Goal: Task Accomplishment & Management: Complete application form

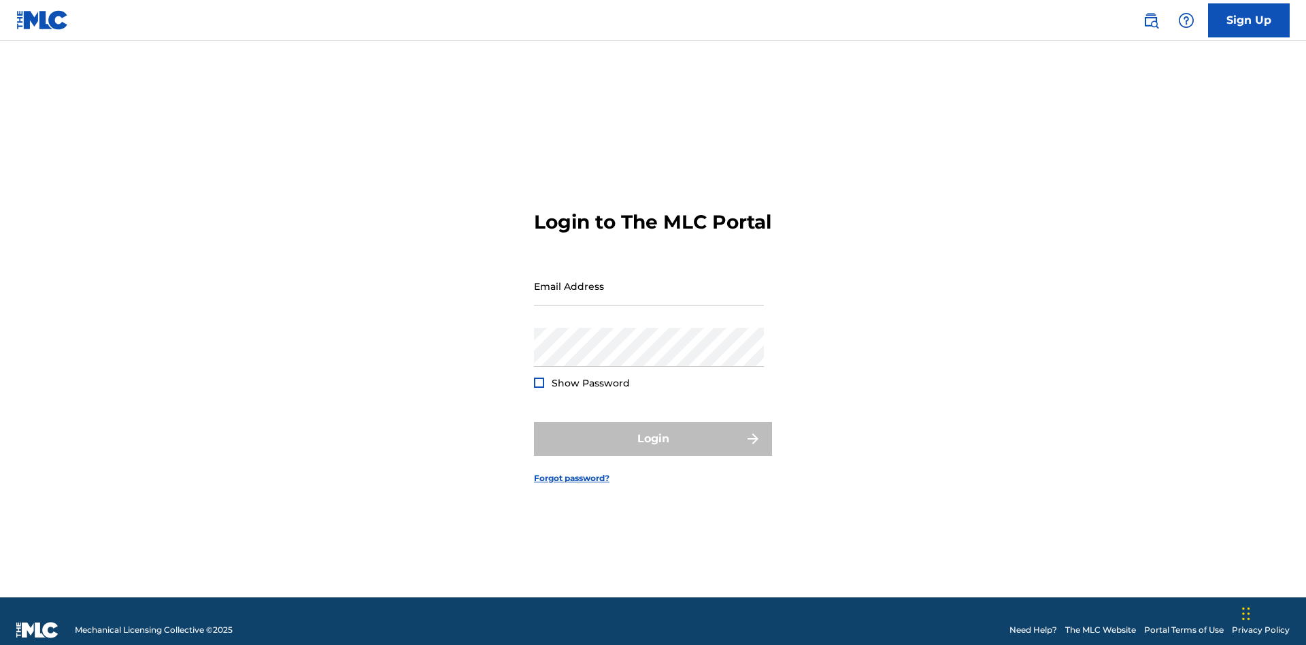
scroll to position [18, 0]
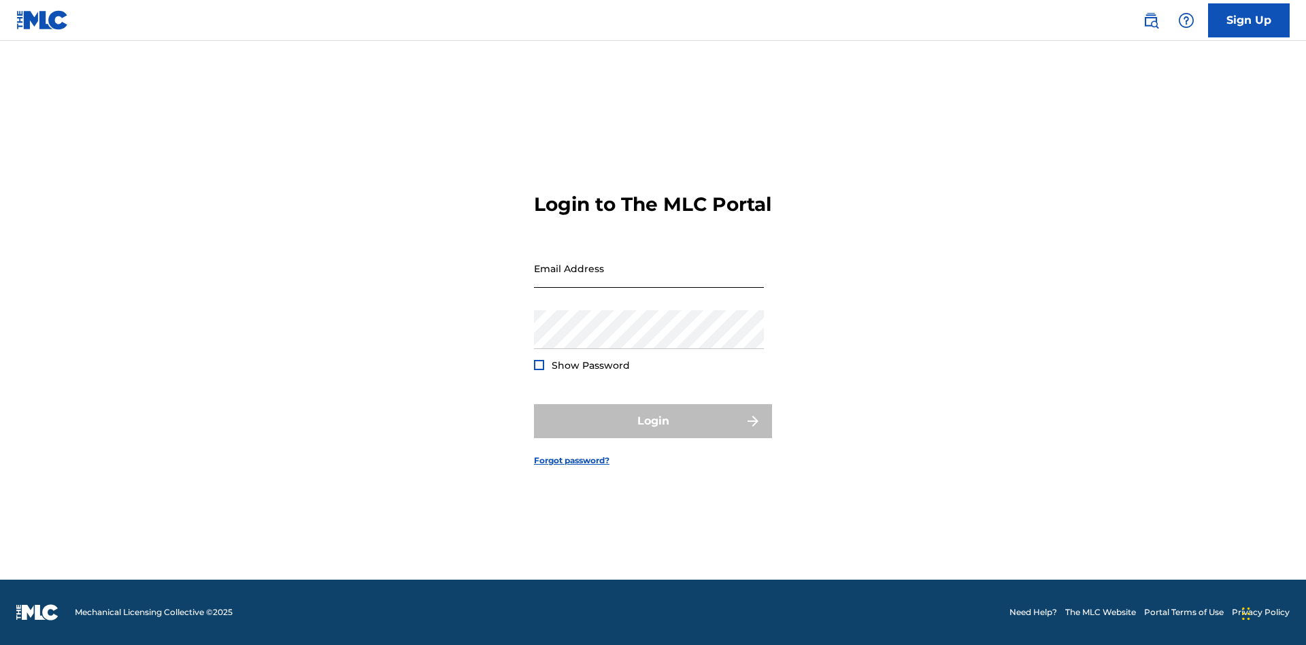
click at [649, 280] on input "Email Address" at bounding box center [649, 268] width 230 height 39
type input "[PERSON_NAME][EMAIL_ADDRESS][PERSON_NAME][DOMAIN_NAME]"
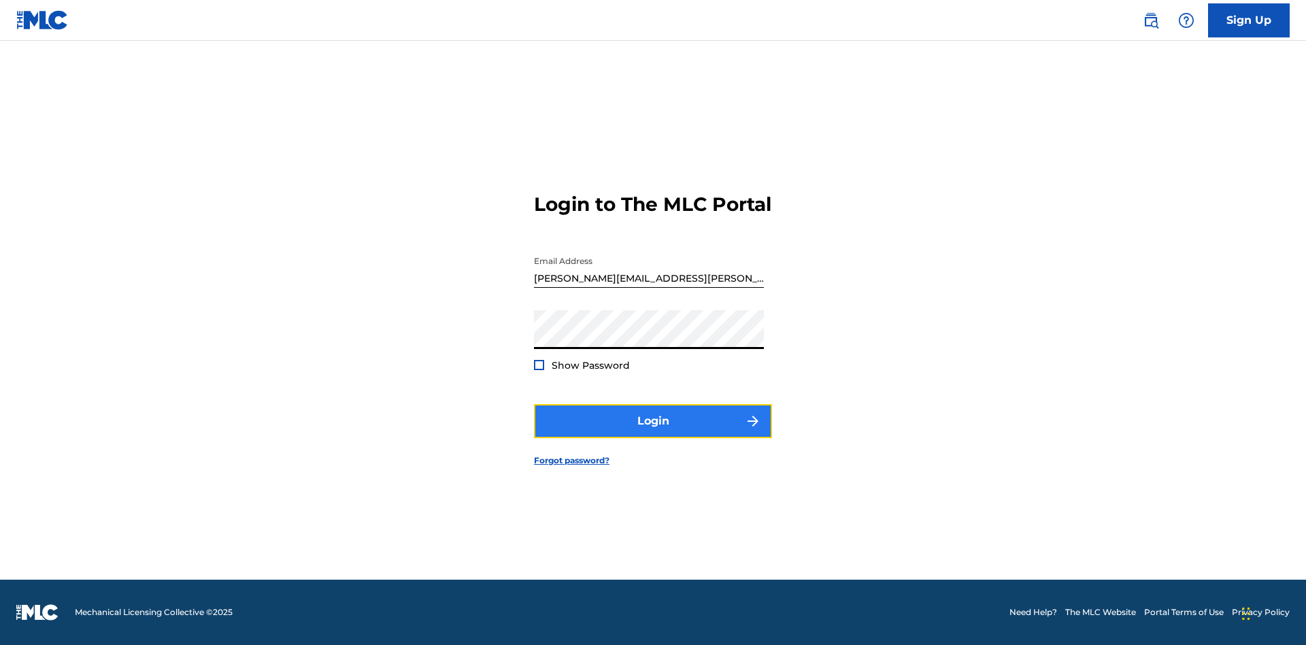
click at [653, 433] on button "Login" at bounding box center [653, 421] width 238 height 34
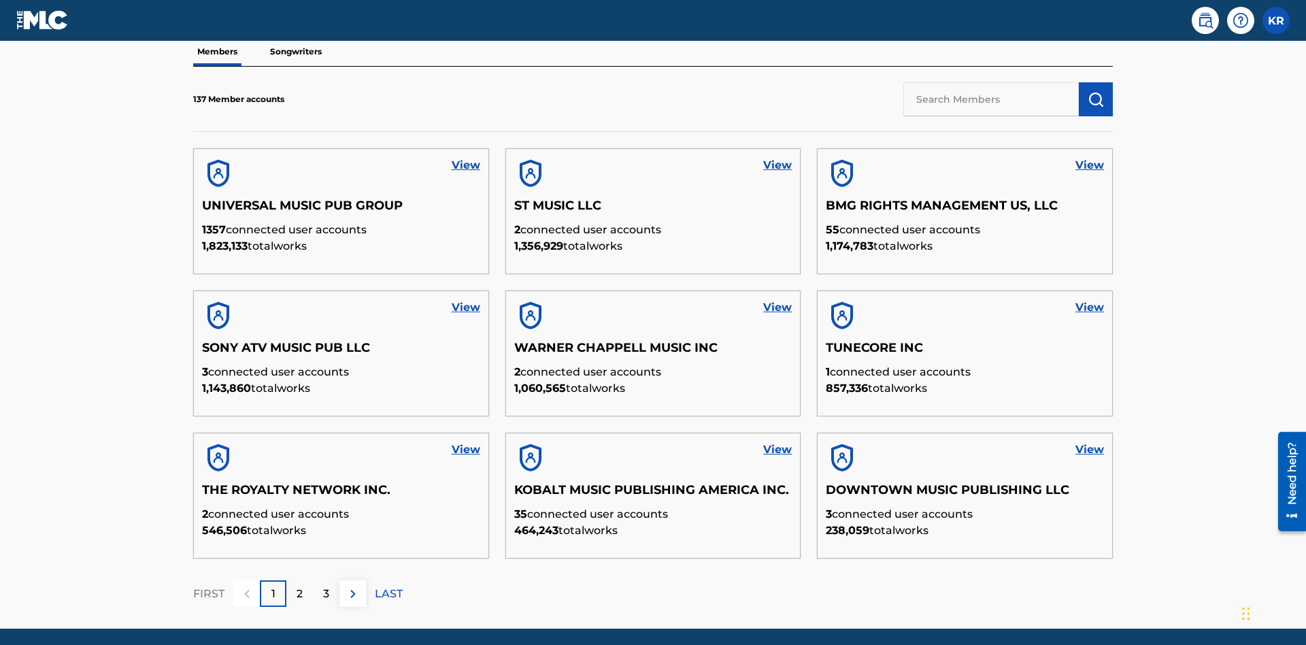
click at [991, 99] on input "text" at bounding box center [991, 99] width 176 height 34
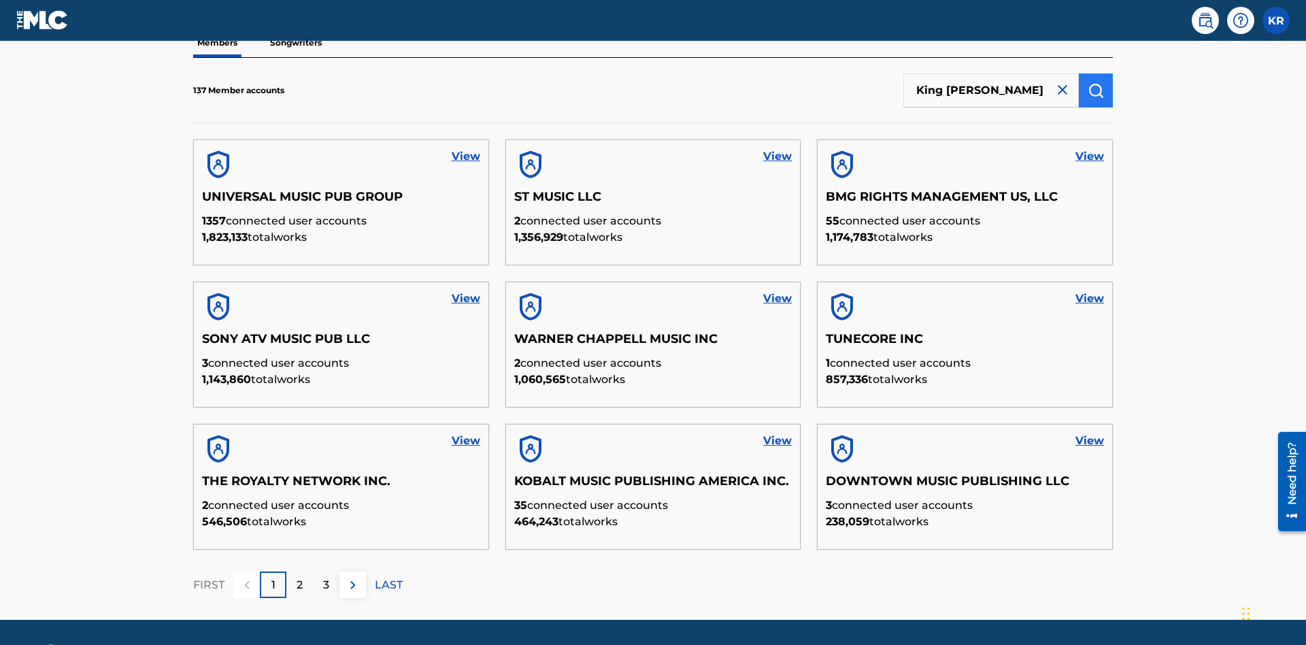
type input "King [PERSON_NAME]"
click at [1096, 90] on img "submit" at bounding box center [1096, 90] width 16 height 16
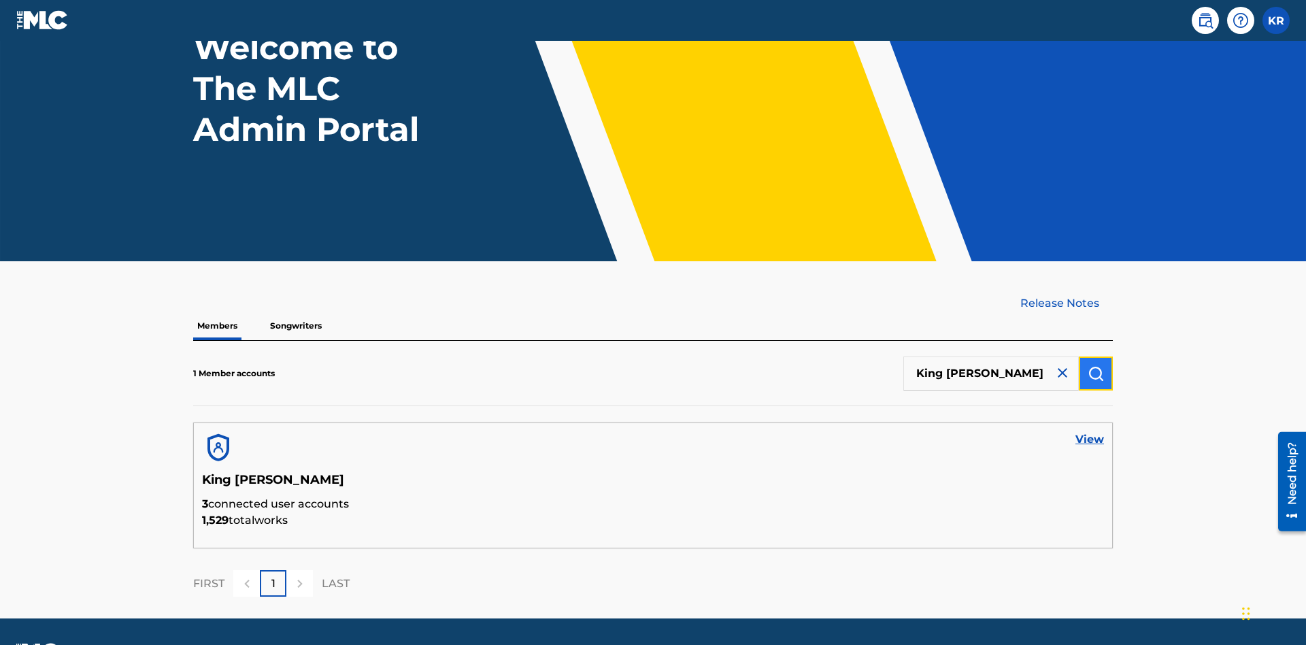
scroll to position [152, 0]
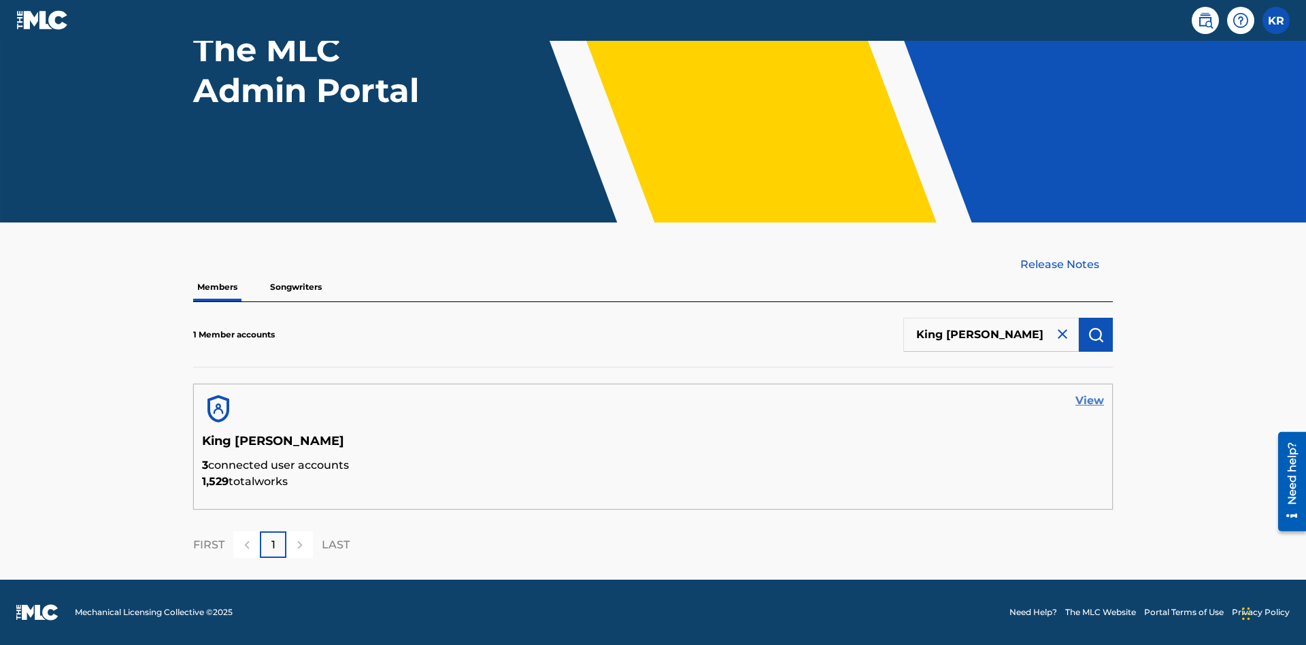
click at [1090, 401] on link "View" at bounding box center [1089, 401] width 29 height 16
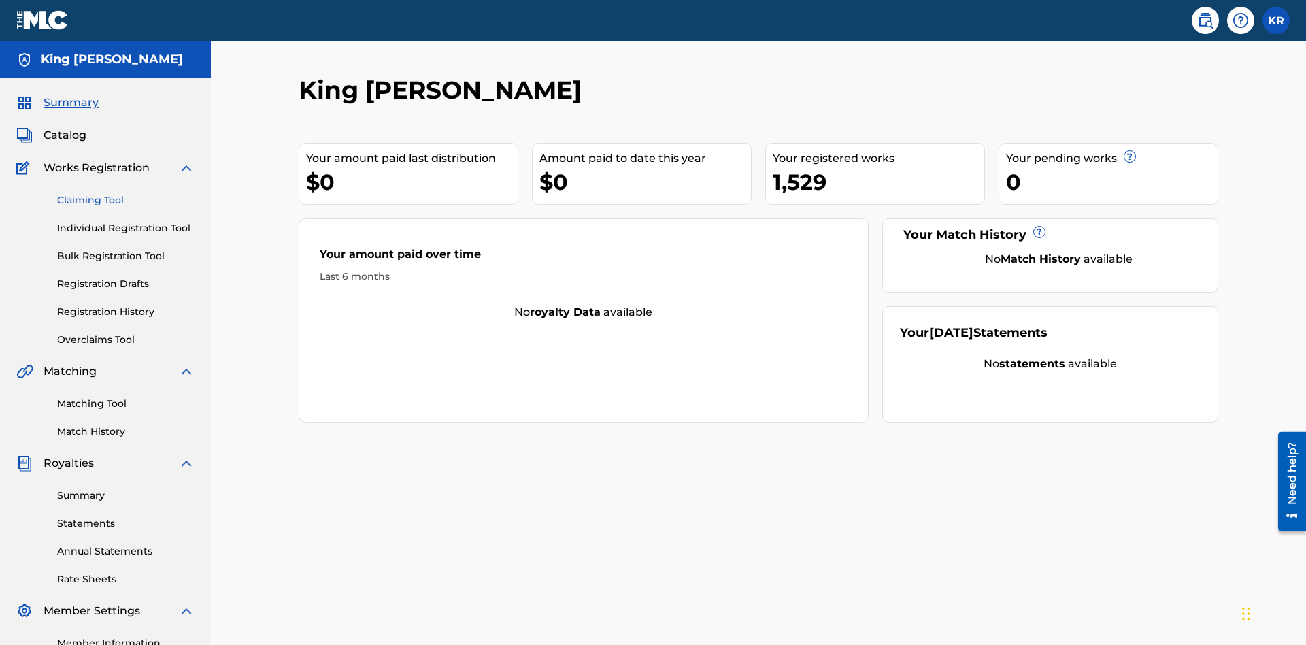
click at [126, 193] on link "Claiming Tool" at bounding box center [125, 200] width 137 height 14
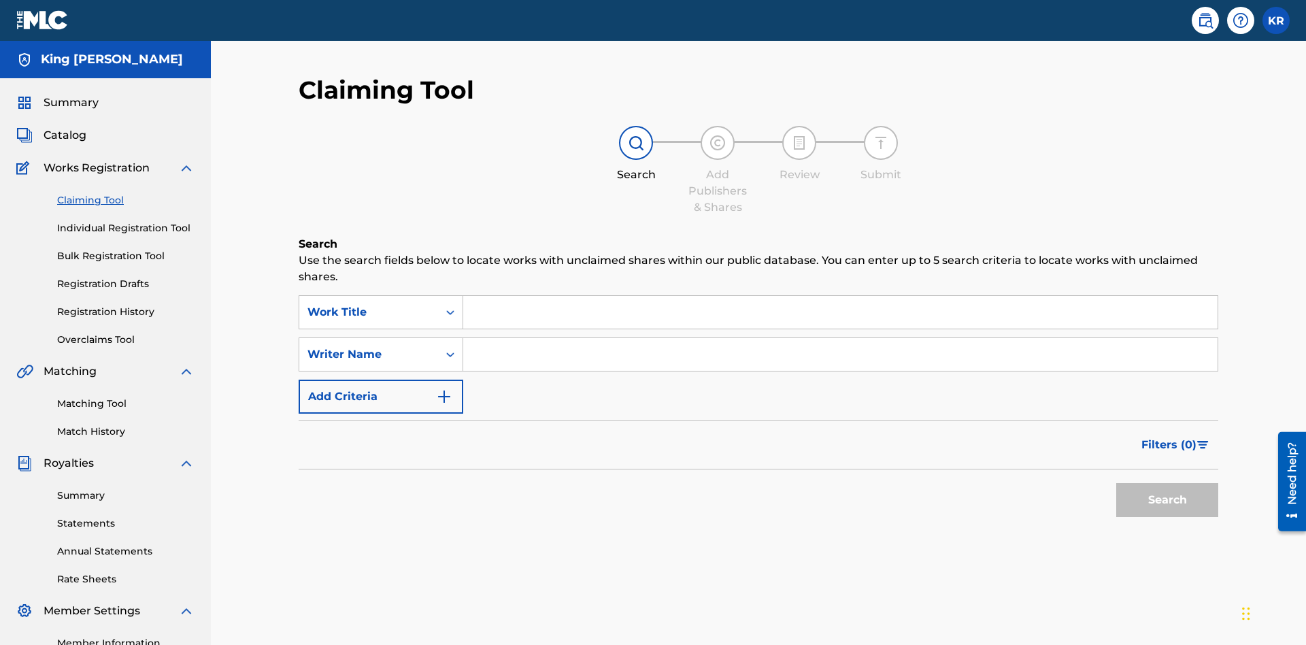
scroll to position [171, 0]
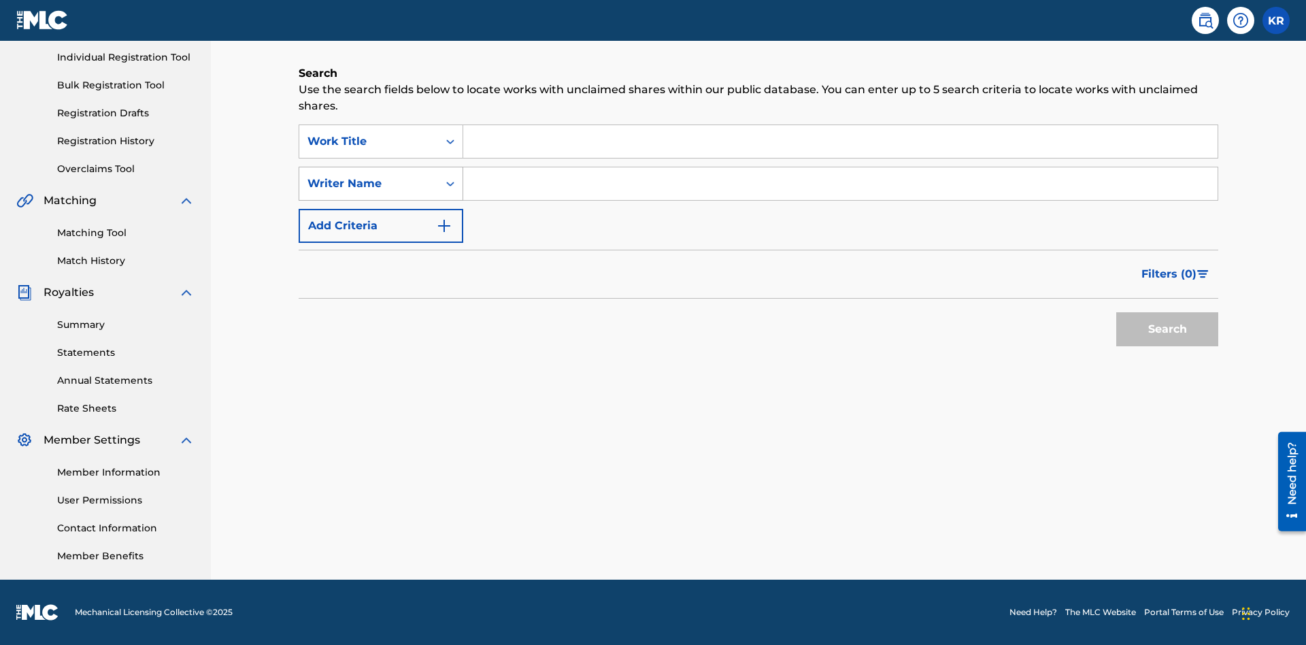
click at [369, 184] on div "Writer Name" at bounding box center [368, 184] width 122 height 16
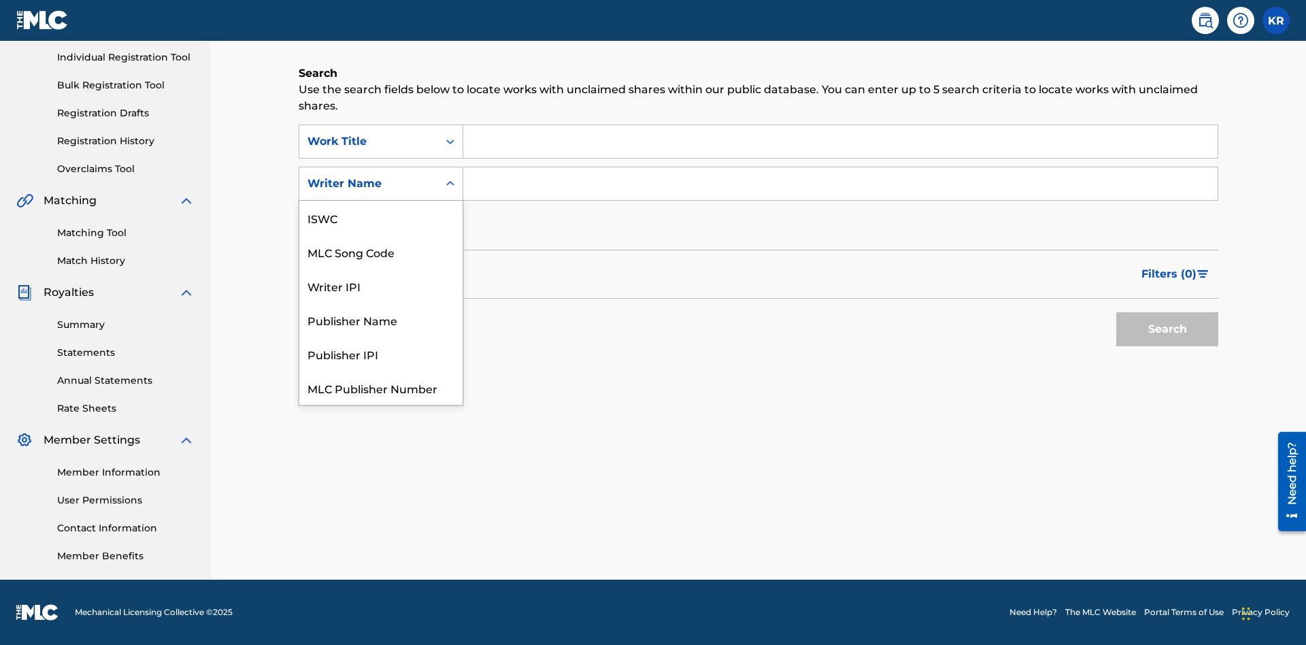
scroll to position [34, 0]
click at [381, 218] on div "MLC Song Code" at bounding box center [380, 218] width 163 height 34
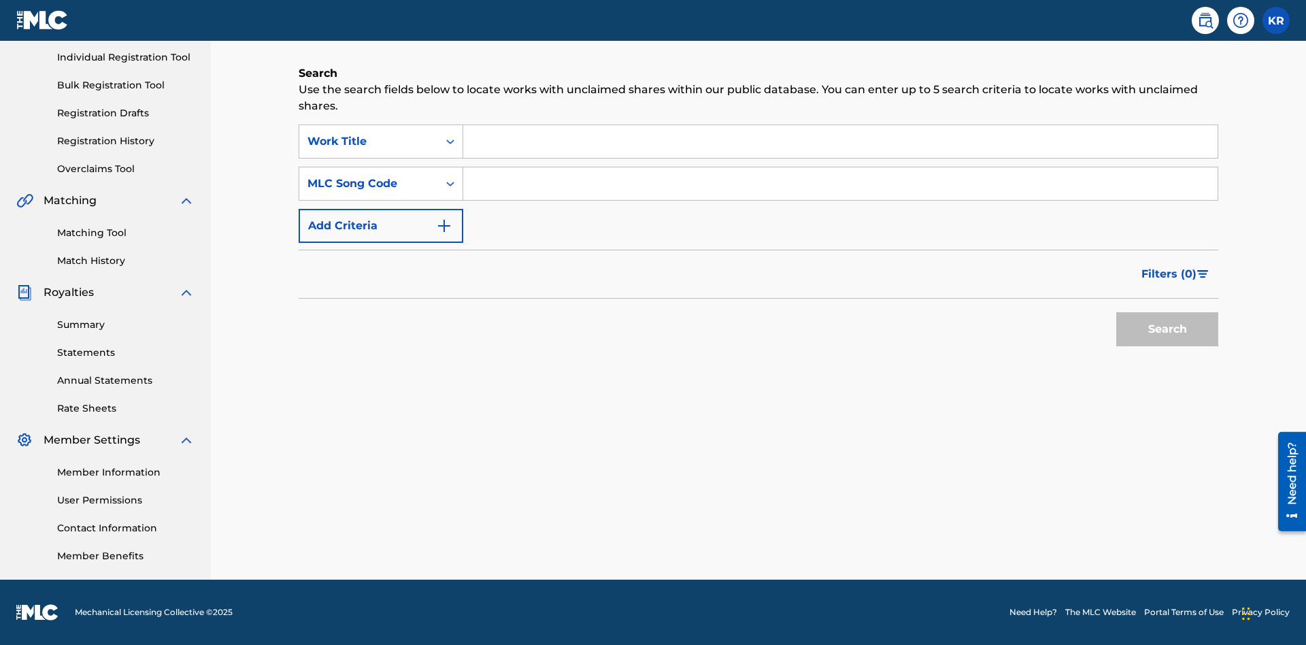
click at [840, 141] on input "Search Form" at bounding box center [840, 141] width 754 height 33
type input "NON-OWNED WORK TO CLAIM"
click at [840, 184] on input "Search Form" at bounding box center [840, 183] width 754 height 33
click at [1167, 329] on button "Search" at bounding box center [1167, 329] width 102 height 34
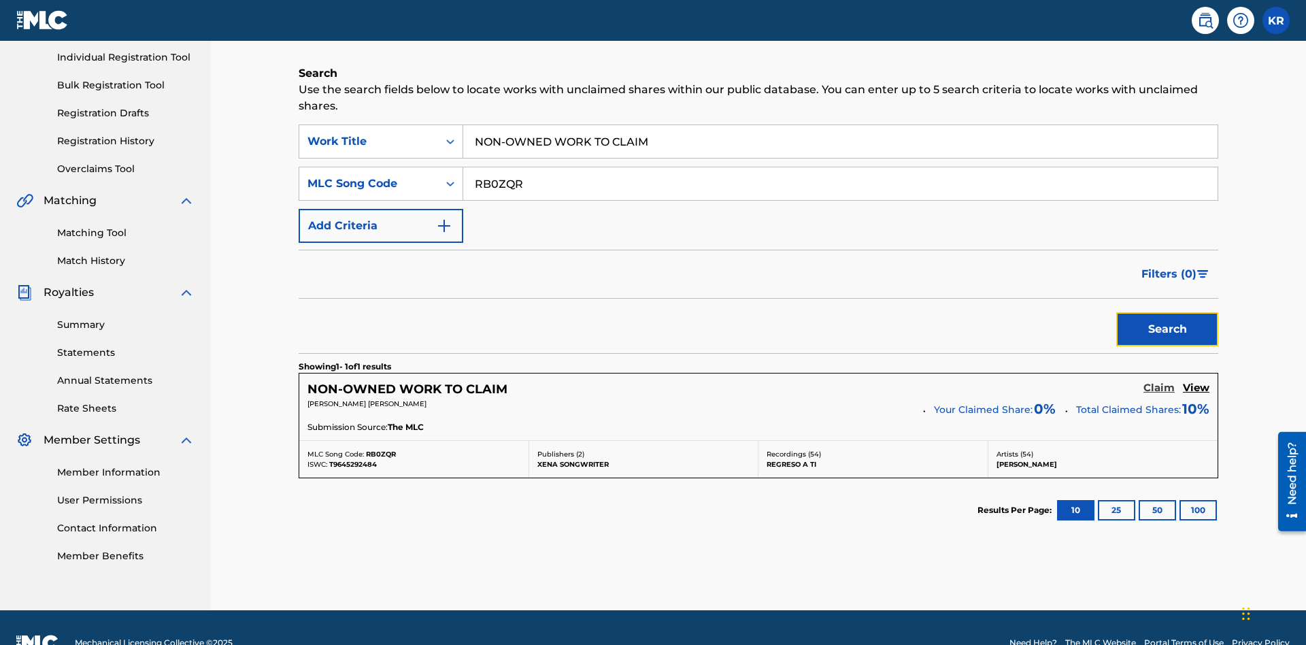
click at [1159, 382] on h5 "Claim" at bounding box center [1159, 388] width 31 height 13
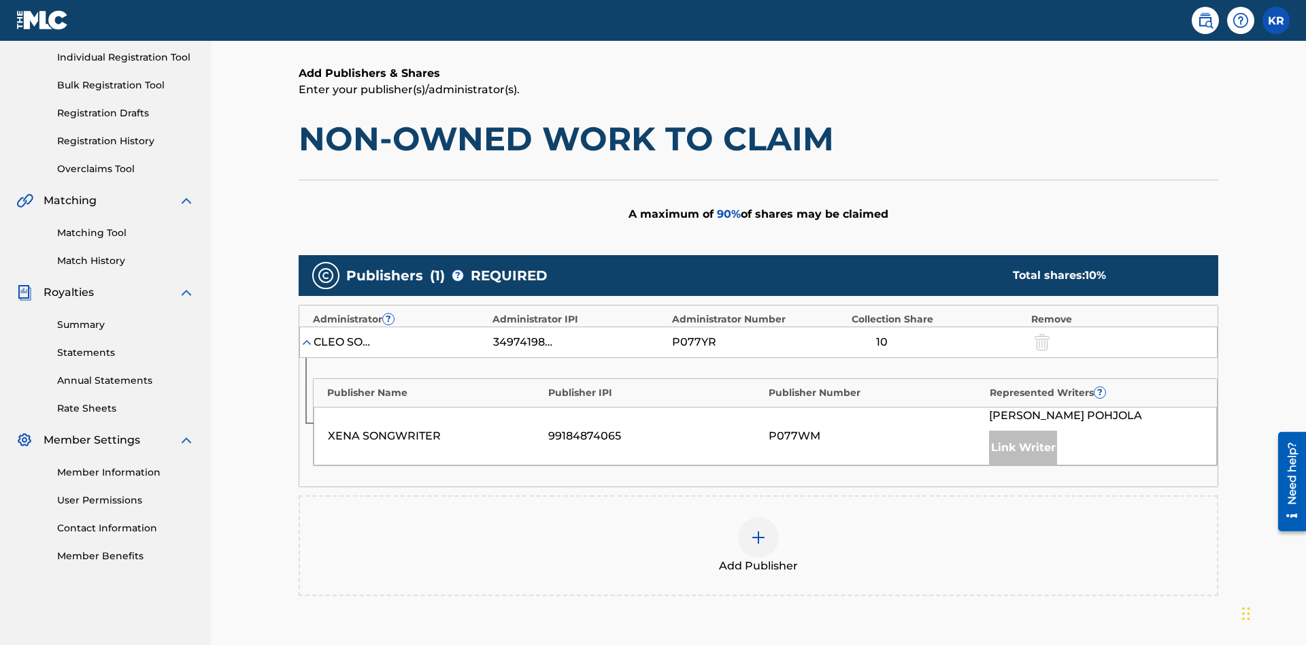
click at [758, 529] on img at bounding box center [758, 537] width 16 height 16
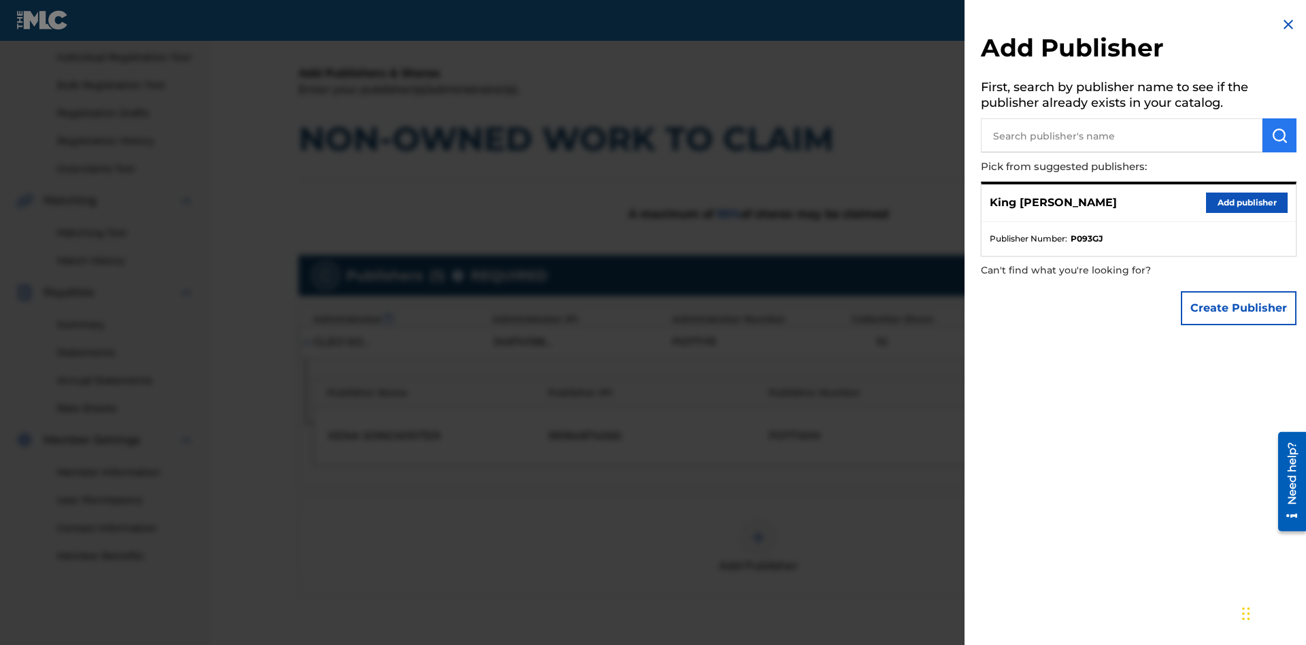
click at [1122, 135] on input "text" at bounding box center [1122, 135] width 282 height 34
type input "Test2025.09.24.04.31.59"
click at [1280, 135] on img "submit" at bounding box center [1279, 135] width 16 height 16
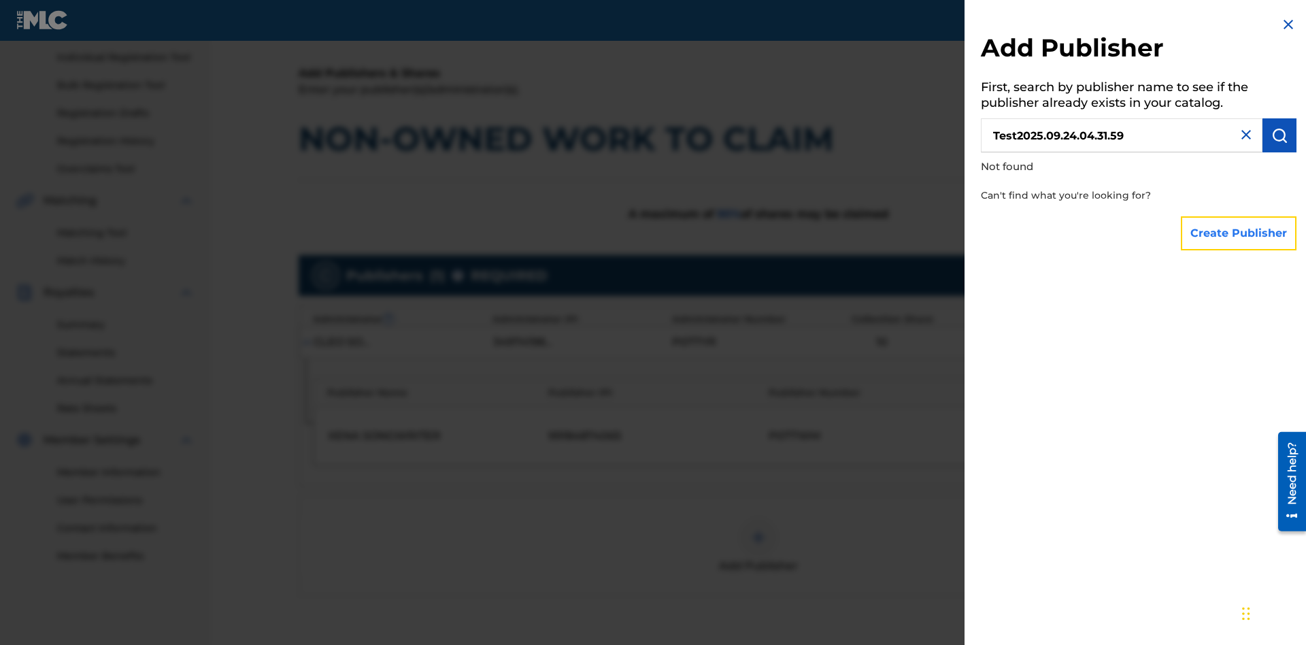
click at [1239, 233] on button "Create Publisher" at bounding box center [1239, 233] width 116 height 34
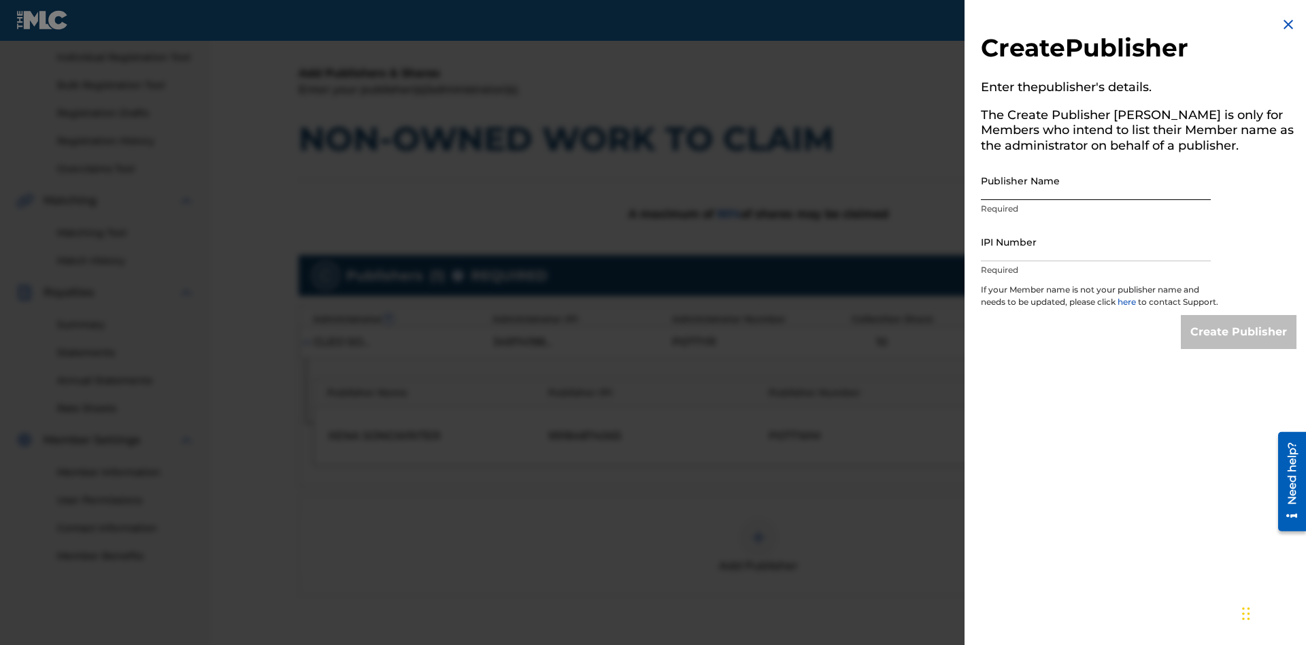
click at [1096, 180] on input "Publisher Name" at bounding box center [1096, 180] width 230 height 39
type input "Test2025.09.24.04.32.04"
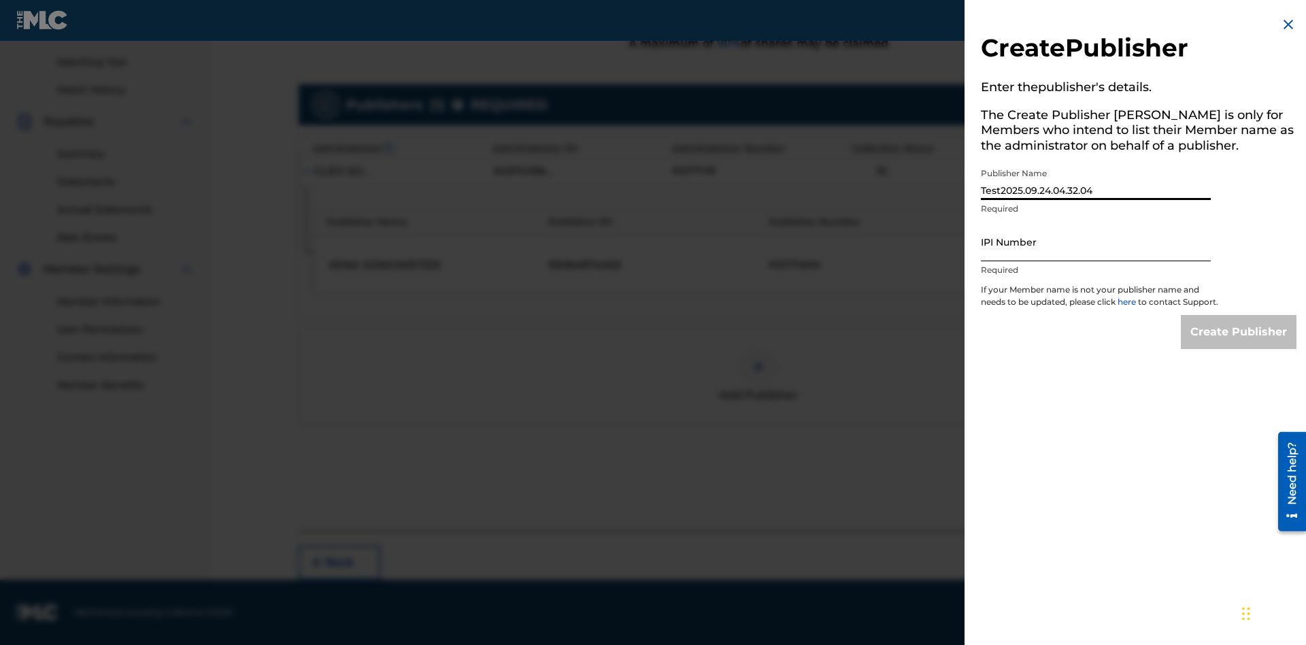
click at [1096, 241] on input "IPI Number" at bounding box center [1096, 241] width 230 height 39
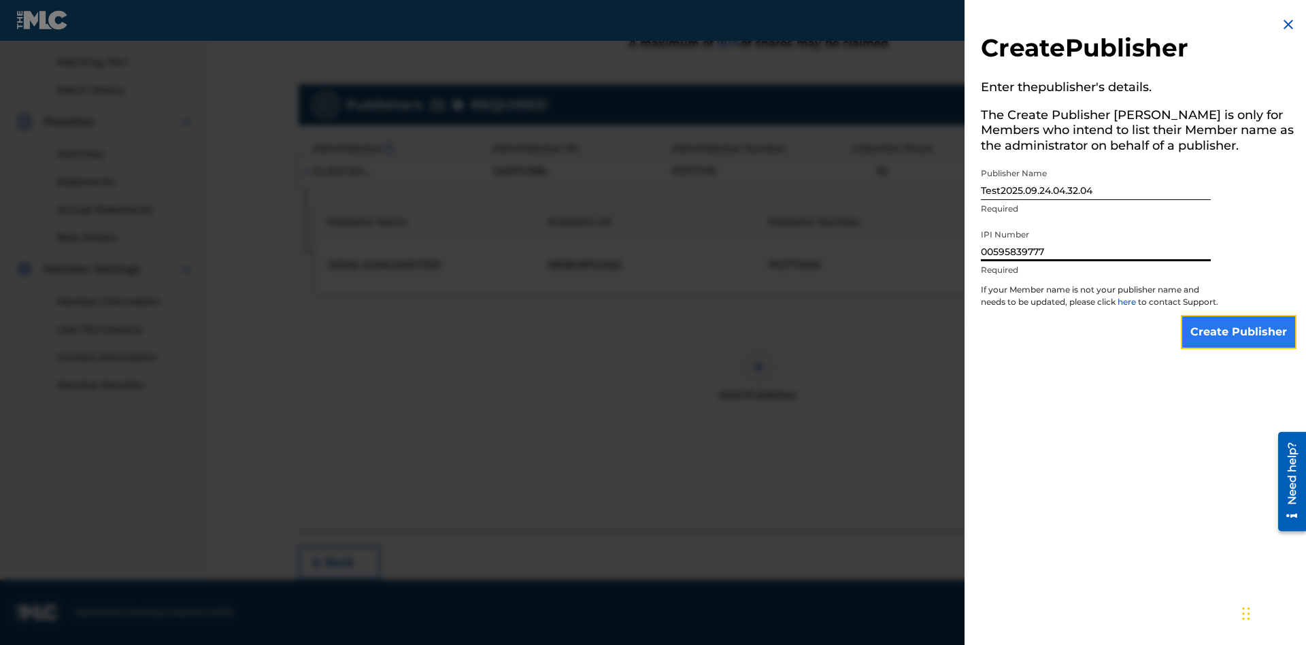
click at [1239, 344] on input "Create Publisher" at bounding box center [1239, 332] width 116 height 34
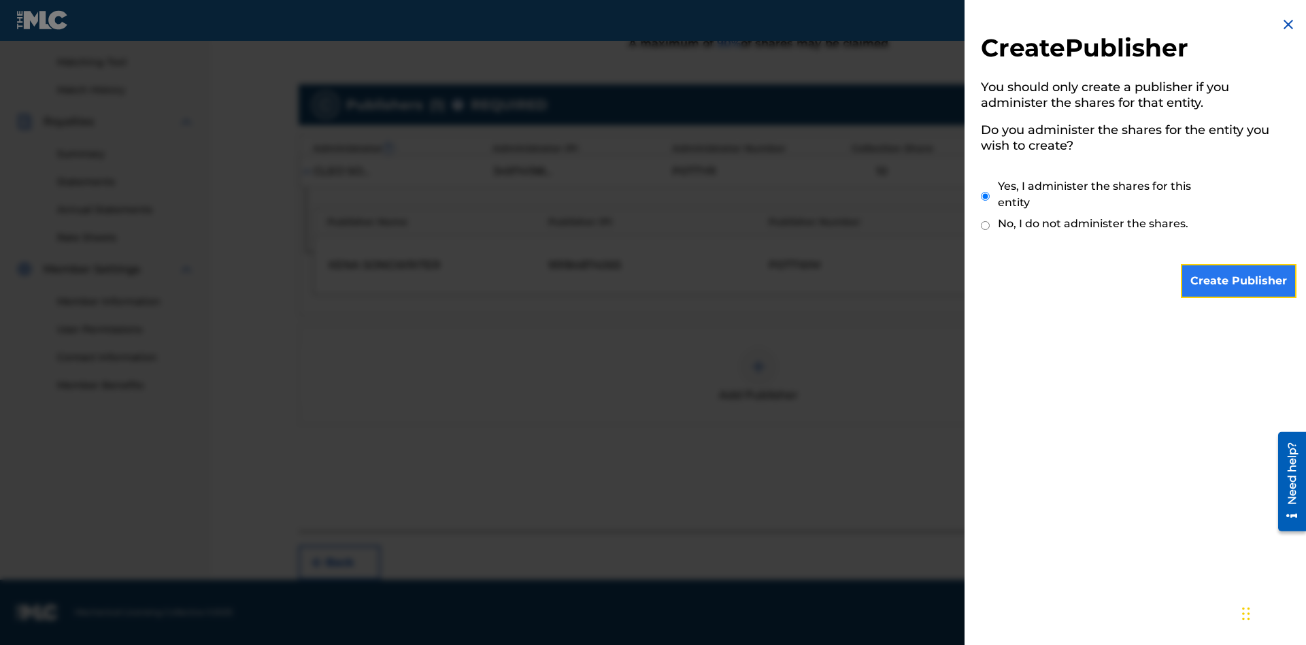
click at [1239, 281] on input "Create Publisher" at bounding box center [1239, 281] width 116 height 34
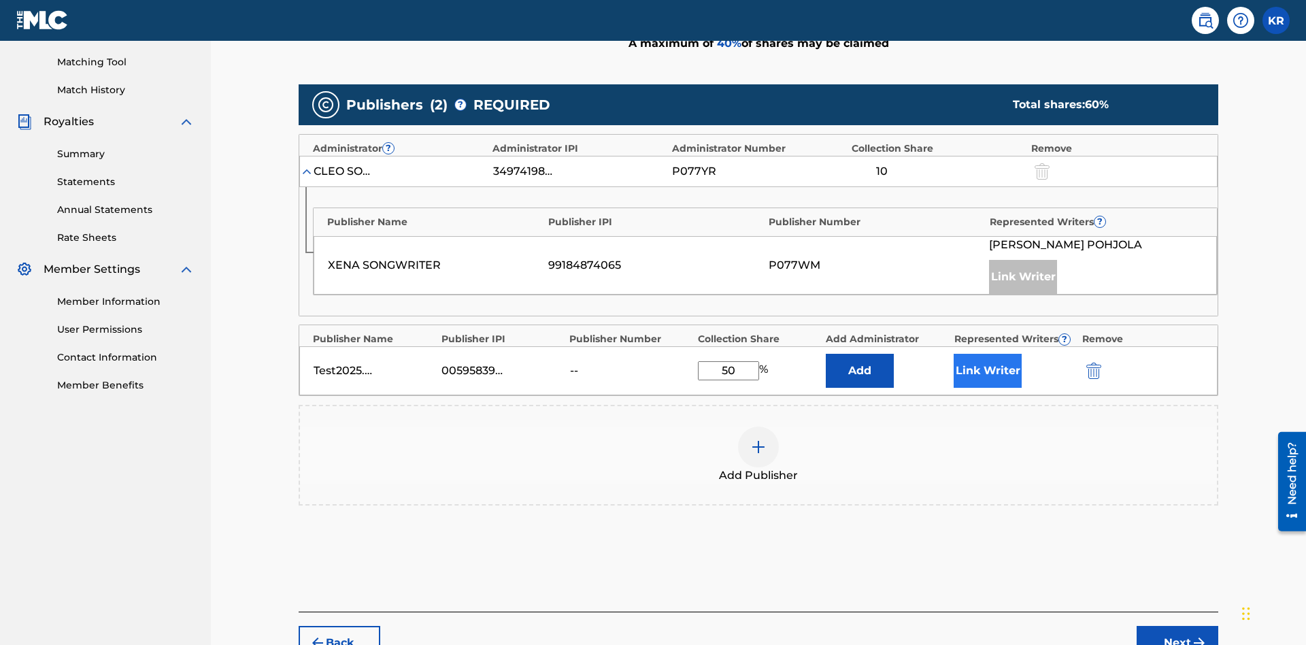
type input "50"
click at [988, 354] on button "Link Writer" at bounding box center [988, 371] width 68 height 34
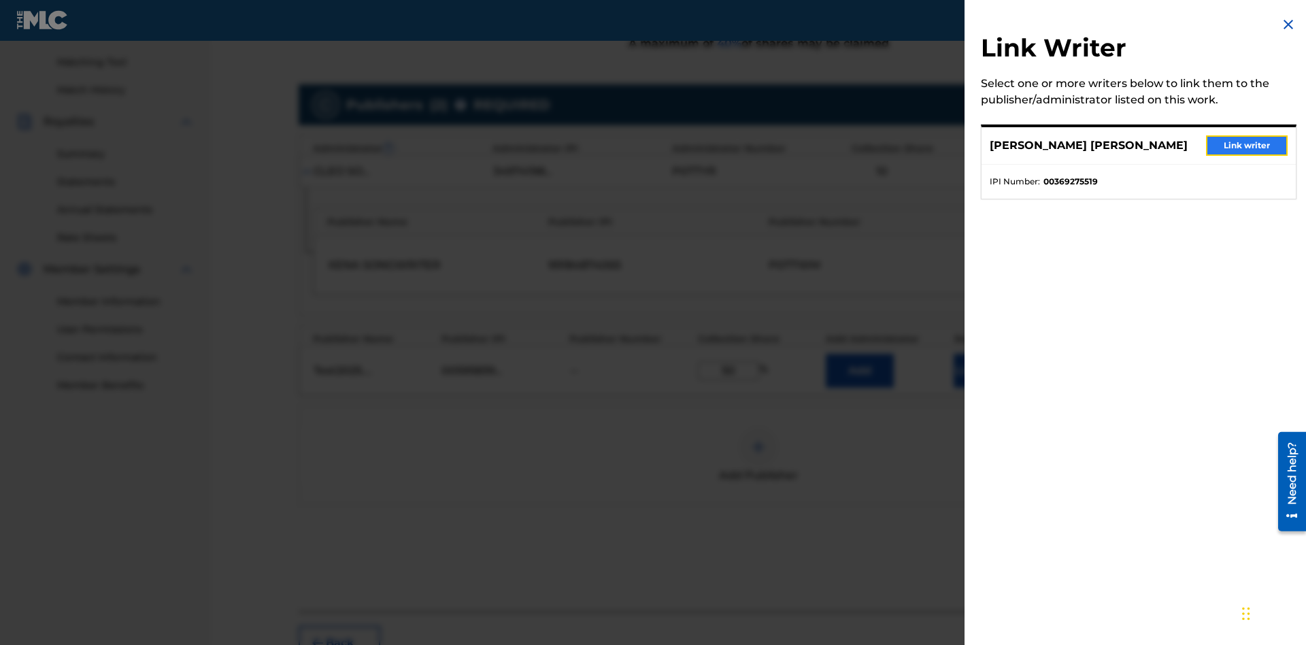
click at [1247, 146] on button "Link writer" at bounding box center [1247, 145] width 82 height 20
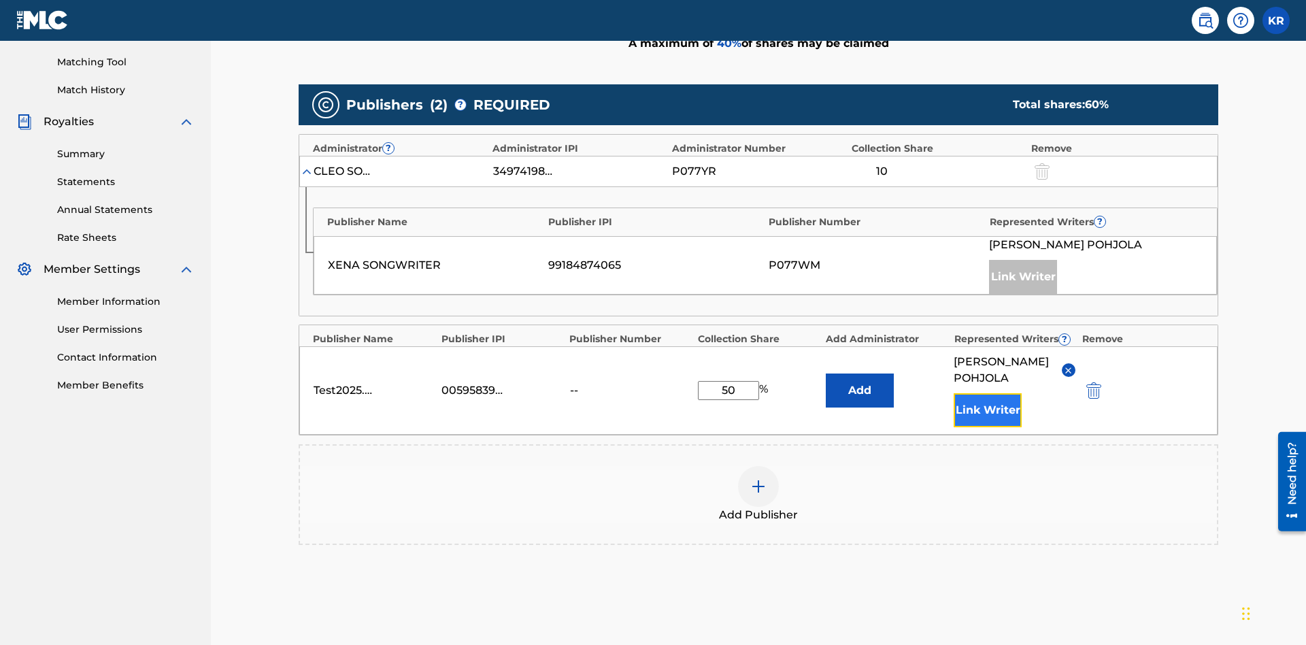
click at [988, 393] on button "Link Writer" at bounding box center [988, 410] width 68 height 34
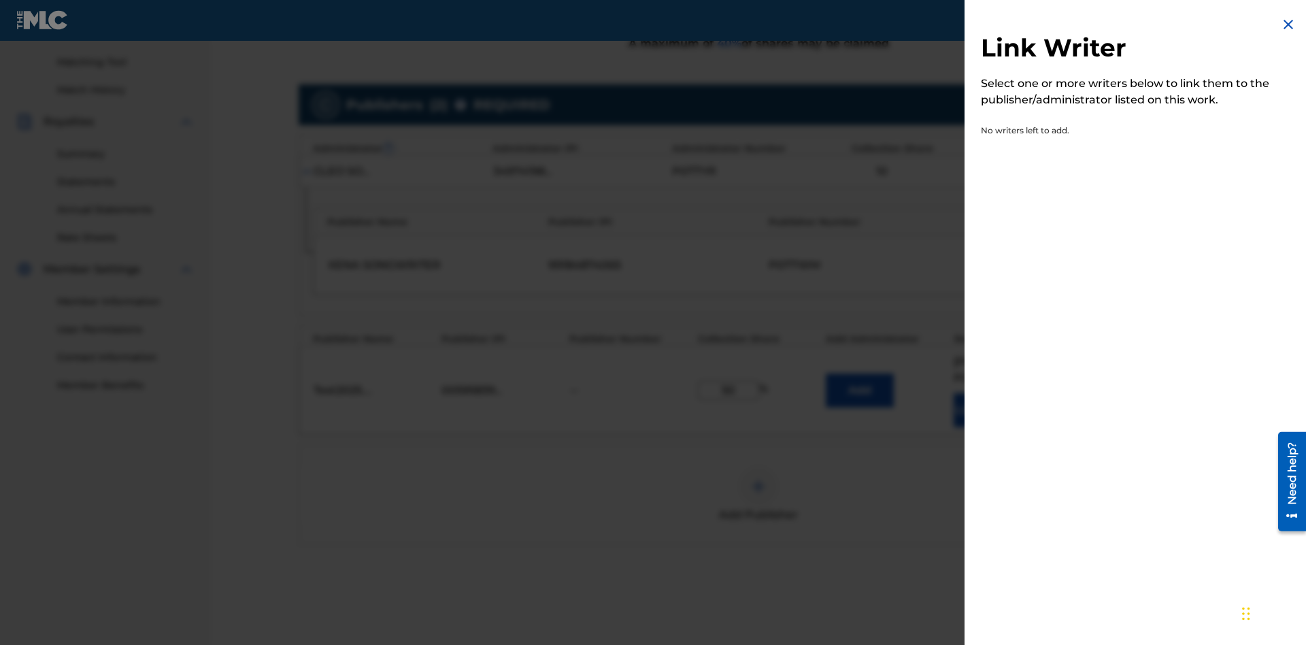
click at [1288, 24] on img at bounding box center [1288, 24] width 16 height 16
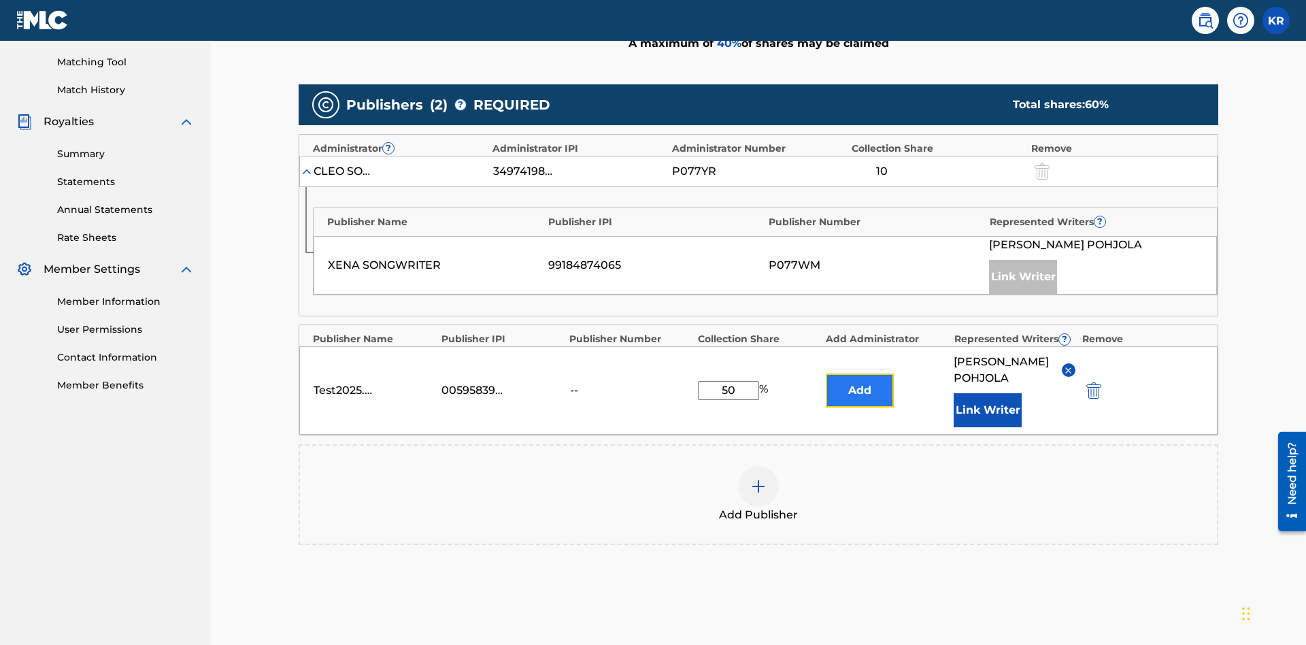
click at [860, 373] on button "Add" at bounding box center [860, 390] width 68 height 34
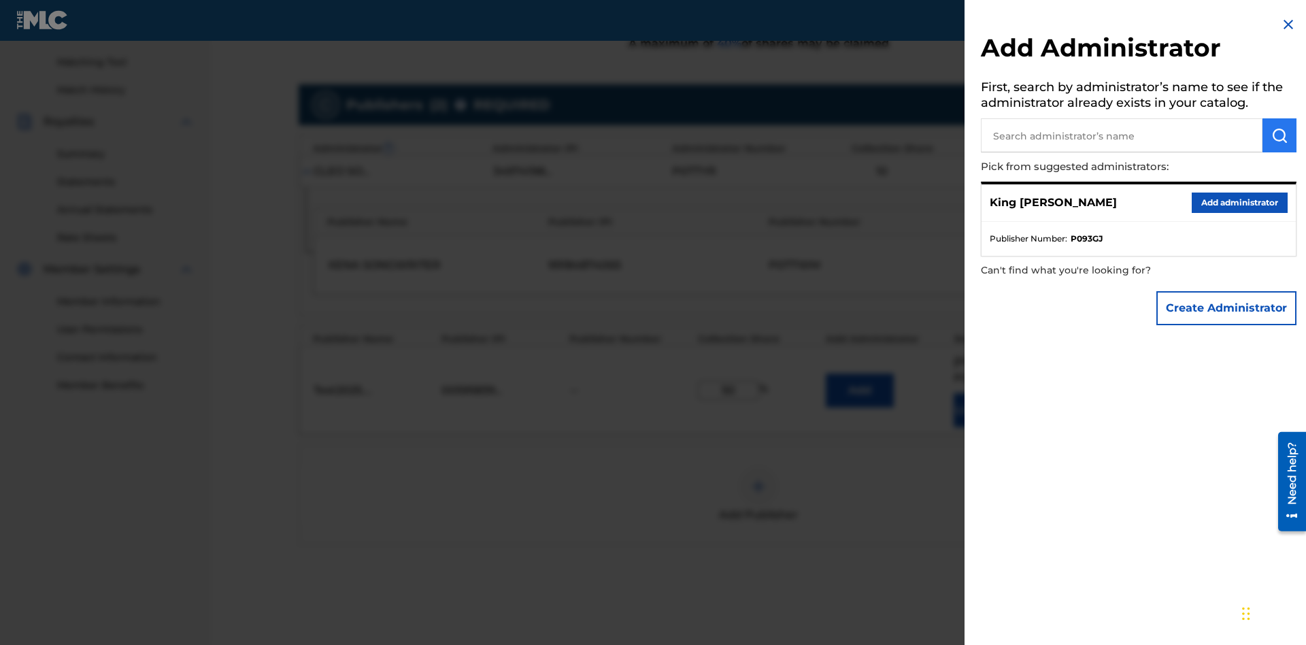
click at [1122, 135] on input "text" at bounding box center [1122, 135] width 282 height 34
type input "Test2025.09.24.04.32.31"
click at [1280, 135] on img "submit" at bounding box center [1279, 135] width 16 height 16
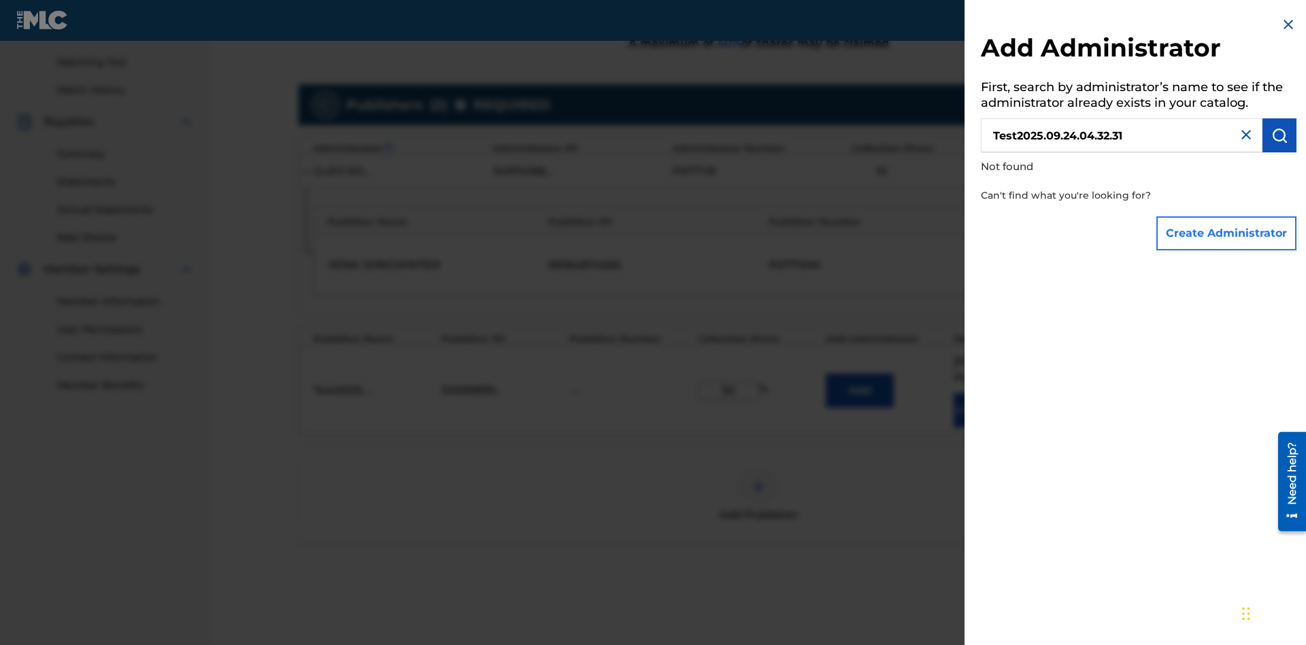
click at [1227, 233] on button "Create Administrator" at bounding box center [1226, 233] width 140 height 34
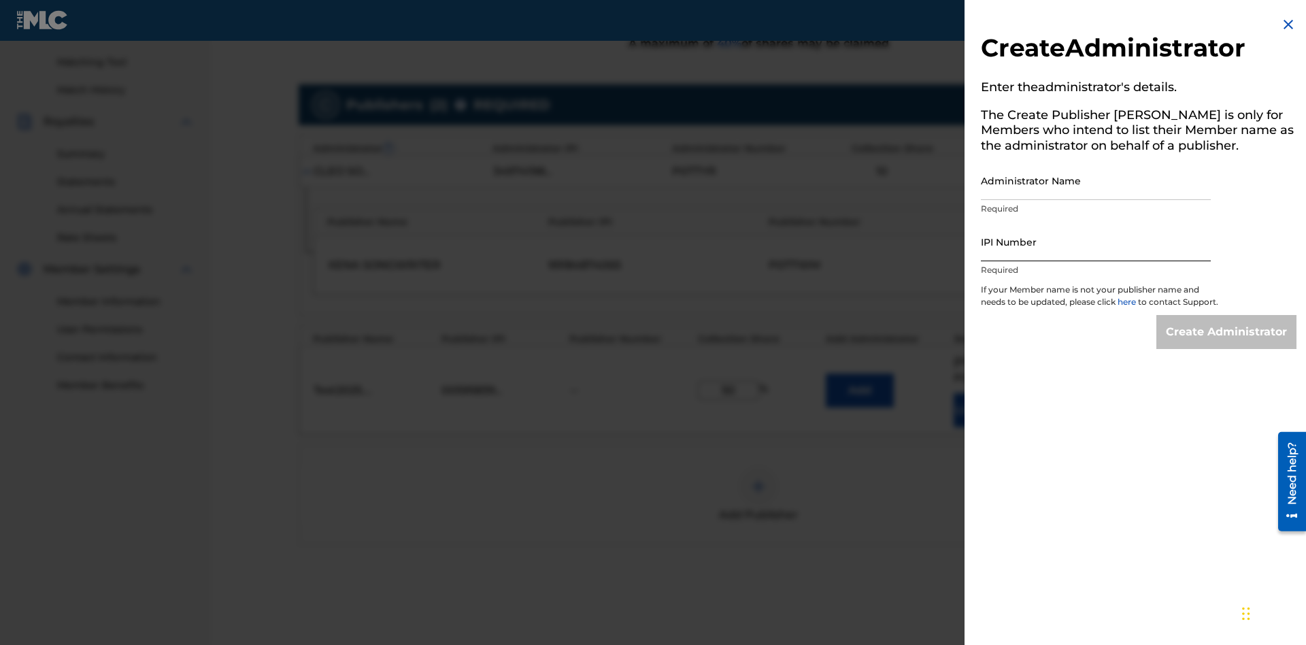
click at [1096, 180] on input "Administrator Name" at bounding box center [1096, 180] width 230 height 39
click at [1096, 241] on input "IPI Number" at bounding box center [1096, 241] width 230 height 39
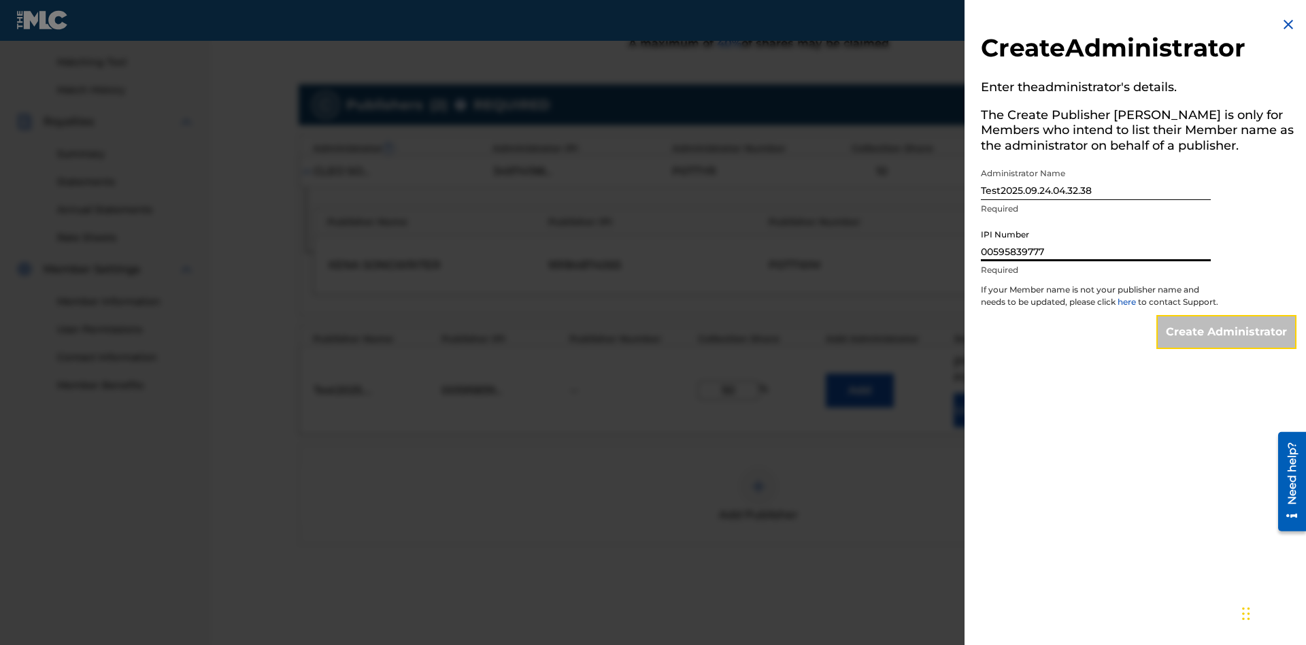
click at [1227, 344] on input "Create Administrator" at bounding box center [1226, 332] width 140 height 34
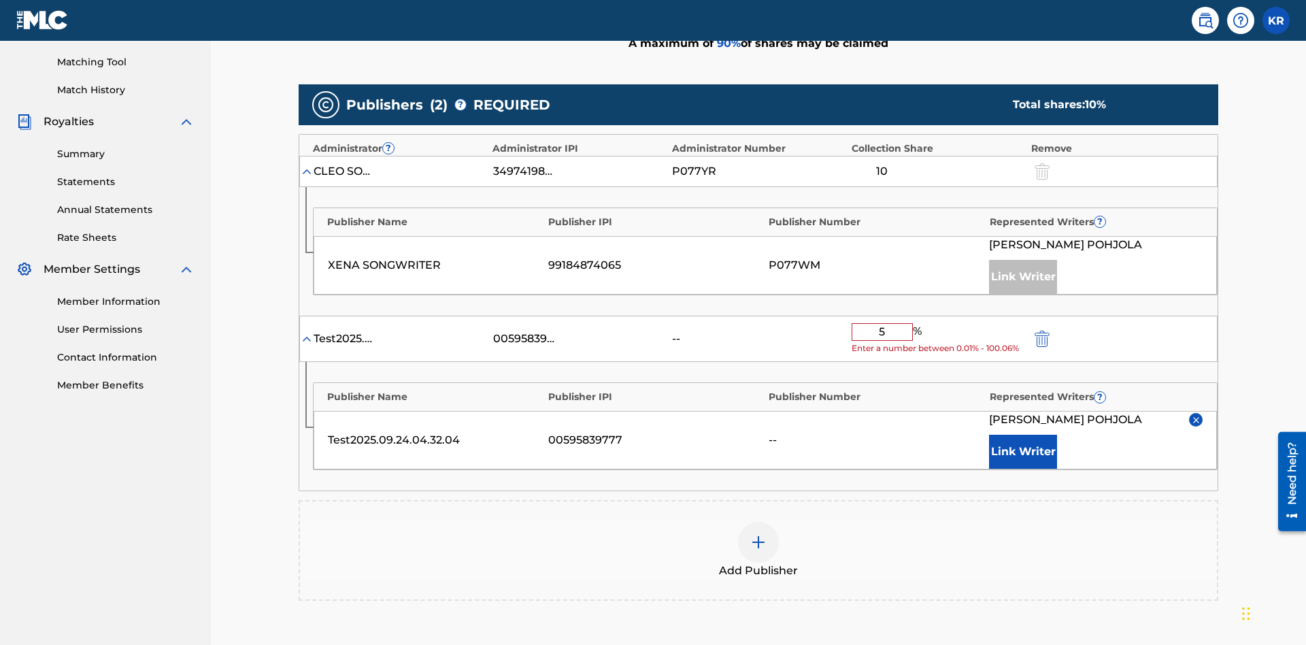
type input "50"
